Goal: Information Seeking & Learning: Learn about a topic

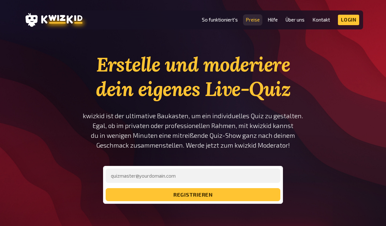
click at [253, 22] on link "Preise" at bounding box center [253, 20] width 14 height 6
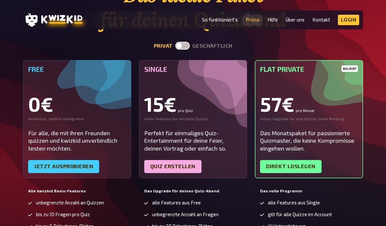
scroll to position [69, 0]
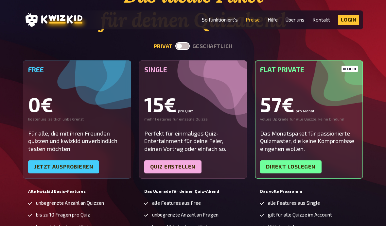
click at [180, 49] on label at bounding box center [182, 46] width 14 height 8
click at [175, 42] on input "checkbox" at bounding box center [175, 42] width 0 height 0
checkbox input "true"
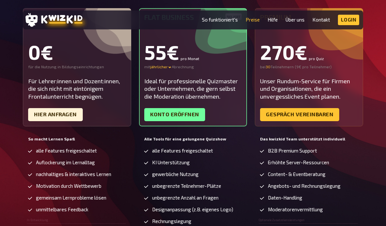
scroll to position [99, 0]
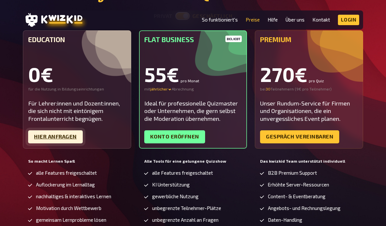
click at [55, 134] on link "Hier Anfragen" at bounding box center [55, 137] width 55 height 13
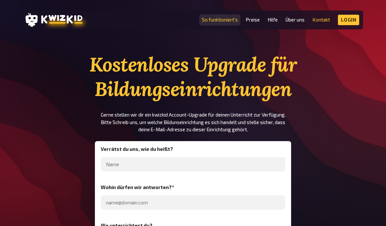
click at [220, 17] on link "So funktioniert's" at bounding box center [220, 20] width 36 height 6
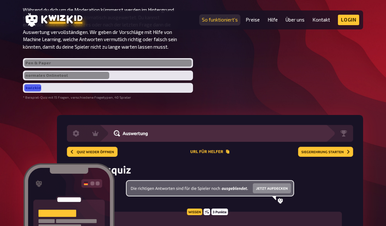
scroll to position [1380, 0]
